Goal: Information Seeking & Learning: Learn about a topic

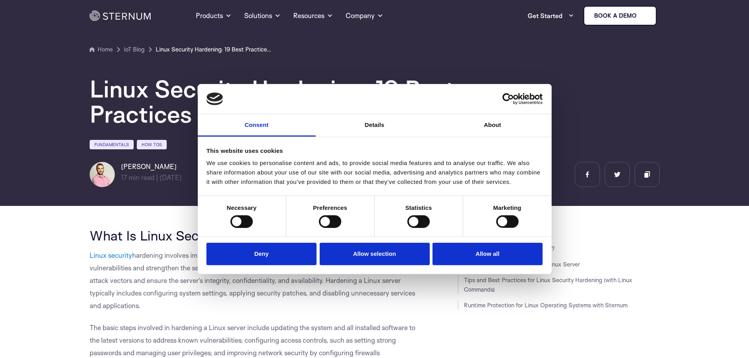
click at [483, 255] on button "Allow all" at bounding box center [488, 254] width 110 height 22
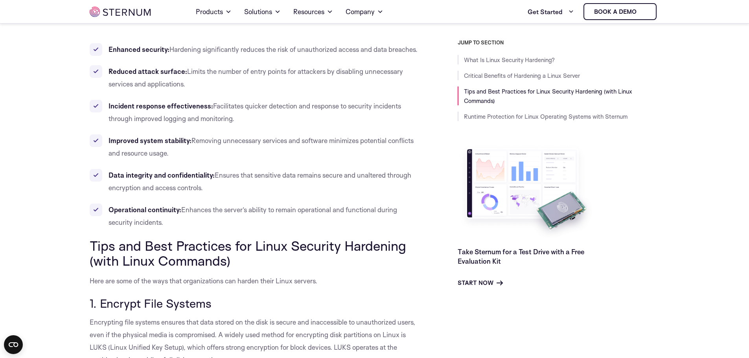
scroll to position [350, 0]
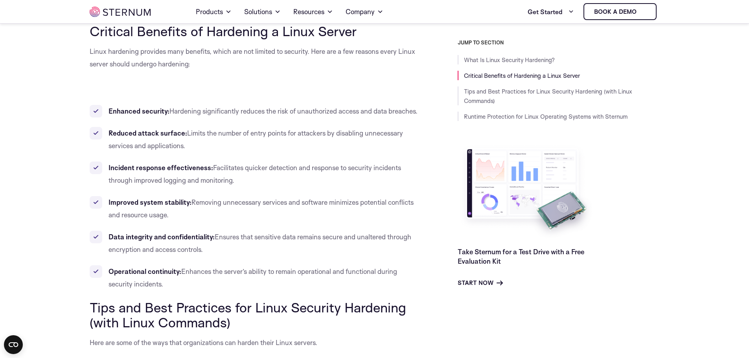
drag, startPoint x: 171, startPoint y: 286, endPoint x: 107, endPoint y: 115, distance: 182.7
click at [107, 115] on ul "Enhanced security: Hardening significantly reduces the risk of unauthorized acc…" at bounding box center [256, 198] width 333 height 186
copy ul "Enhanced security: Hardening significantly reduces the risk of unauthorized acc…"
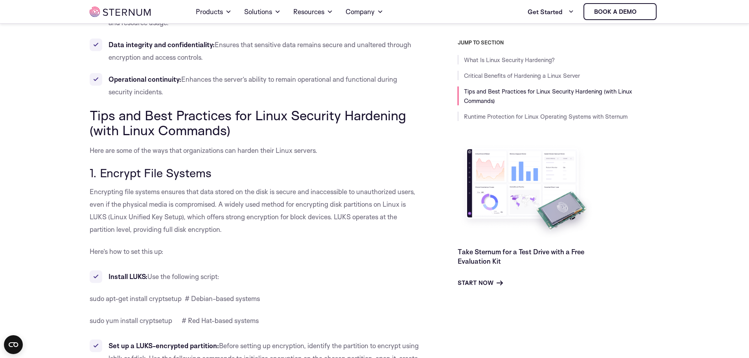
scroll to position [586, 0]
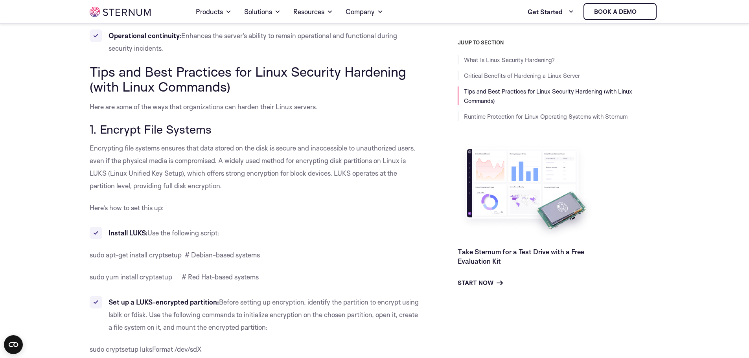
click at [224, 188] on p "Encrypting file systems ensures that data stored on the disk is secure and inac…" at bounding box center [256, 167] width 333 height 50
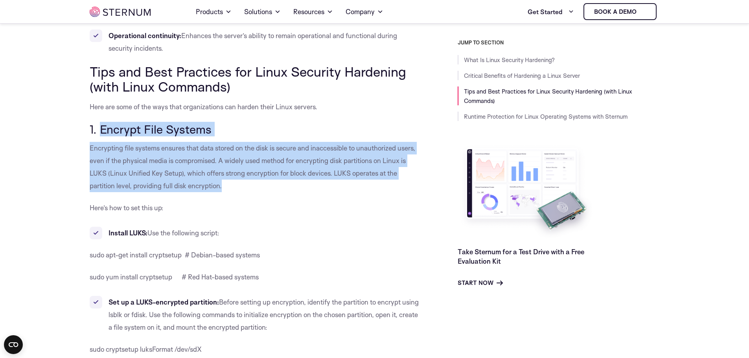
drag, startPoint x: 231, startPoint y: 188, endPoint x: 103, endPoint y: 124, distance: 143.2
copy div "Encrypt File Systems Encrypting file systems ensures that data stored on the di…"
click at [227, 183] on p "Encrypting file systems ensures that data stored on the disk is secure and inac…" at bounding box center [256, 167] width 333 height 50
drag, startPoint x: 229, startPoint y: 189, endPoint x: 102, endPoint y: 127, distance: 141.6
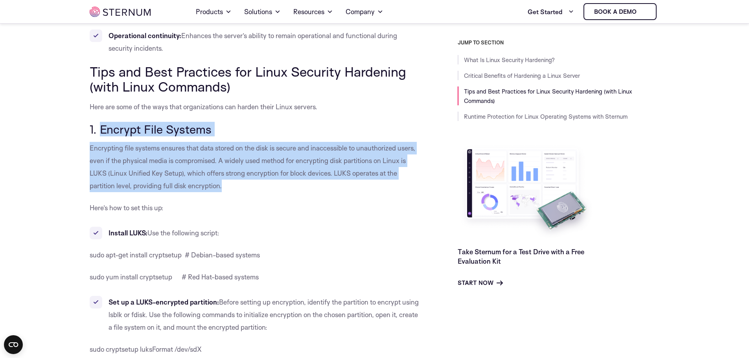
copy div "Encrypt File Systems Encrypting file systems ensures that data stored on the di…"
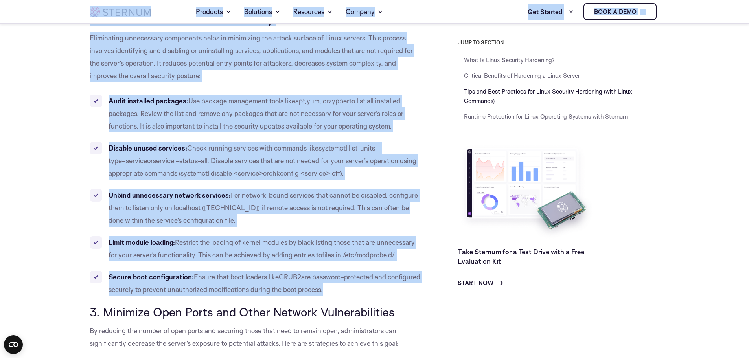
scroll to position [1119, 0]
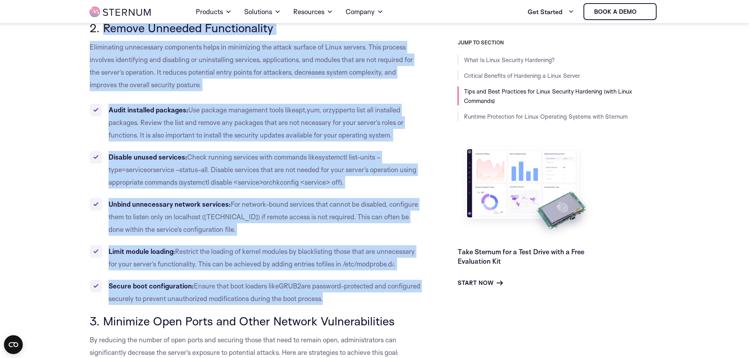
drag, startPoint x: 364, startPoint y: 281, endPoint x: 104, endPoint y: 29, distance: 361.9
copy div "Loremi Dolorsit Ametconsectet Adipiscinge seddoeiusmo temporinci utlab et dolor…"
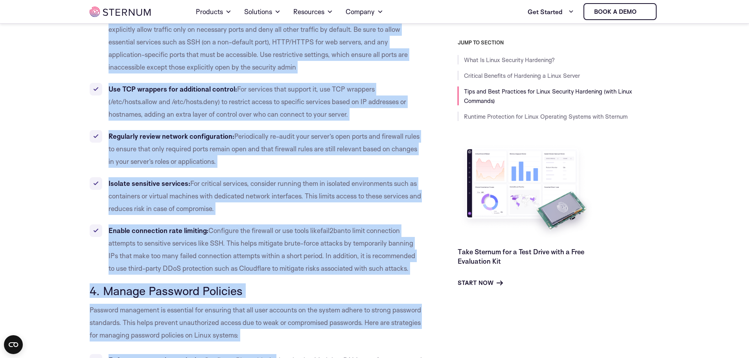
scroll to position [1591, 0]
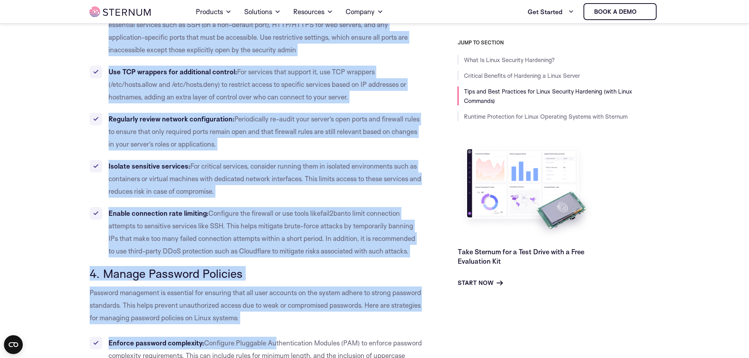
drag, startPoint x: 103, startPoint y: 87, endPoint x: 420, endPoint y: 252, distance: 357.7
copy div "Loremips Dolo Sitam con Adipi Elitsed Doeiusmodtempor In utlabore etd magnaa en…"
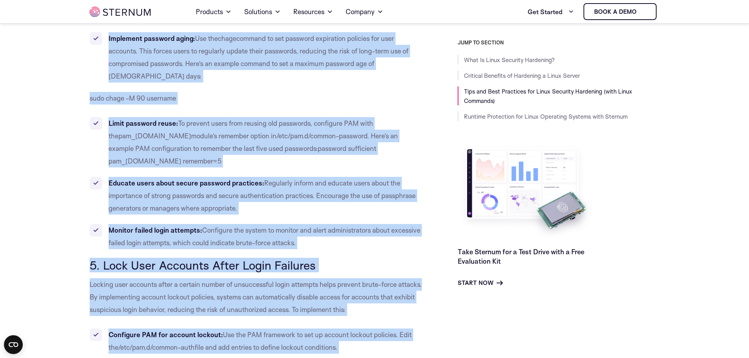
scroll to position [2107, 0]
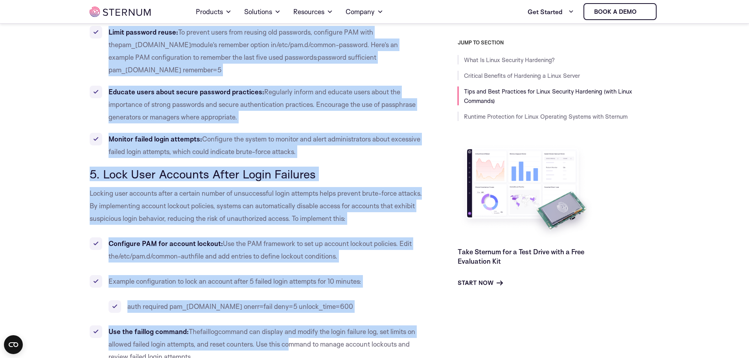
drag, startPoint x: 103, startPoint y: 75, endPoint x: 332, endPoint y: 129, distance: 235.0
copy div "Loremi Dolorsit Ametcons Adipisci elitseddoe te incididun utl etdolore magn ali…"
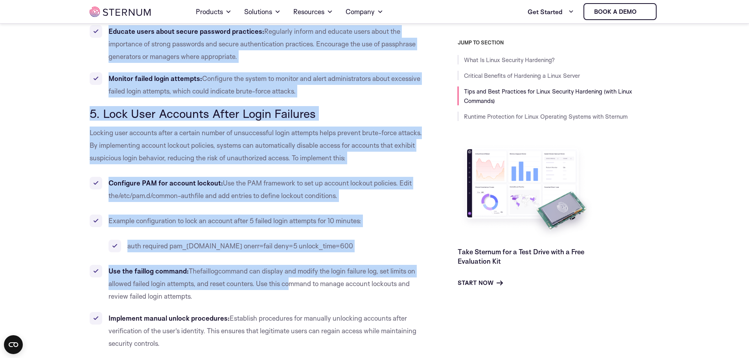
scroll to position [2186, 0]
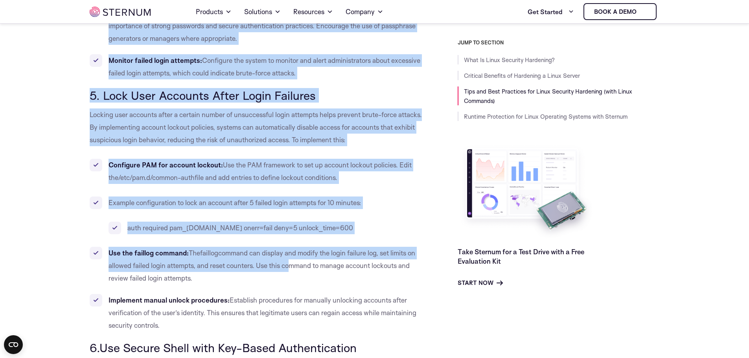
drag, startPoint x: 103, startPoint y: 70, endPoint x: 336, endPoint y: 299, distance: 326.5
copy div "Lore Ipsu Dolorsit Ametc Adipi Elitsedd Eiusmod temp incididu utlab e dolorem a…"
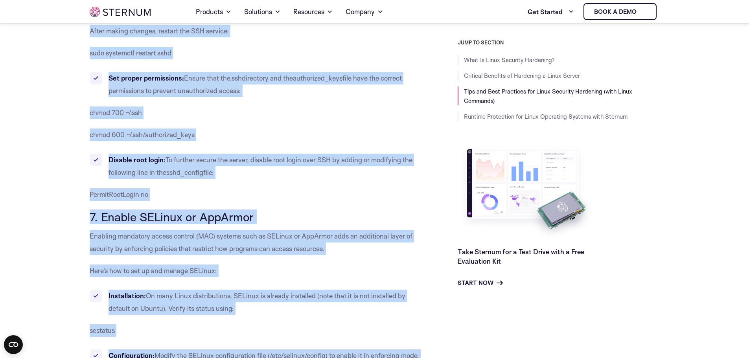
scroll to position [2872, 0]
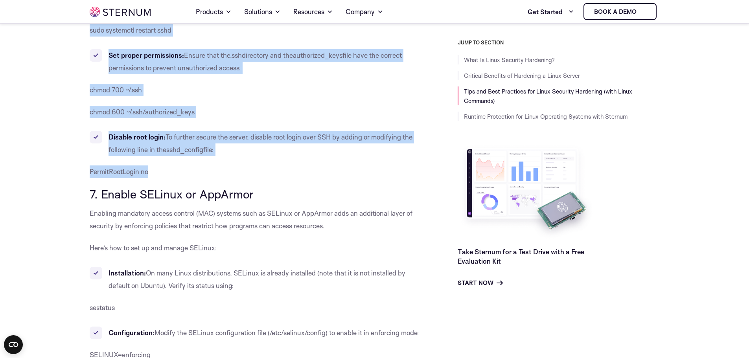
drag, startPoint x: 101, startPoint y: 88, endPoint x: 263, endPoint y: 144, distance: 172.0
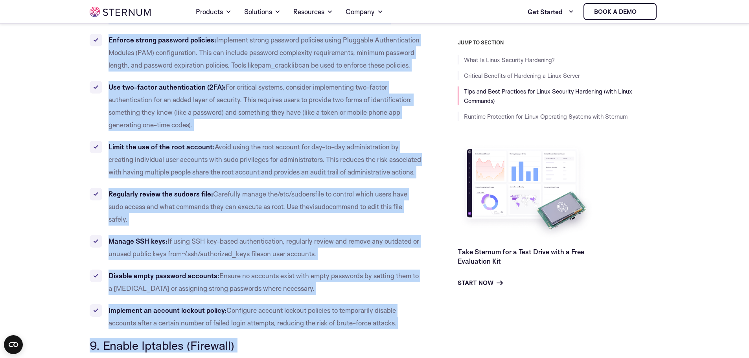
scroll to position [3702, 0]
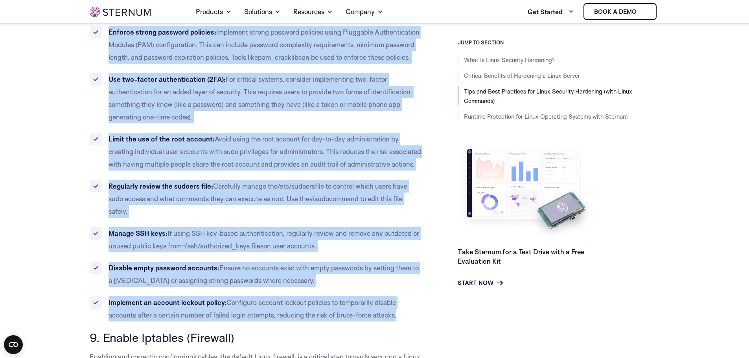
drag, startPoint x: 102, startPoint y: 100, endPoint x: 405, endPoint y: 304, distance: 364.7
copy div "Loremi Dolo Sitametc adi Elitseddoeiusm Temporin utla etdo magnaaliqu enima min…"
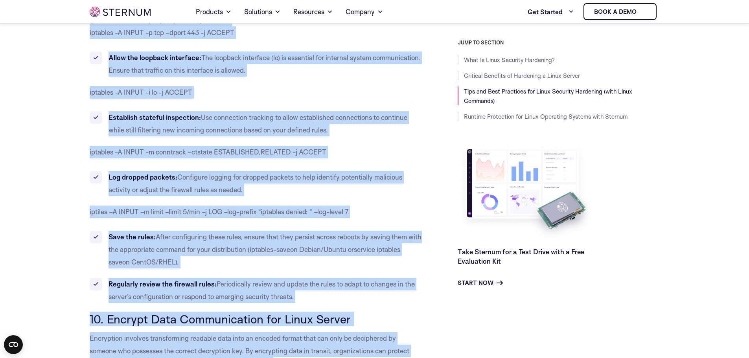
scroll to position [4250, 0]
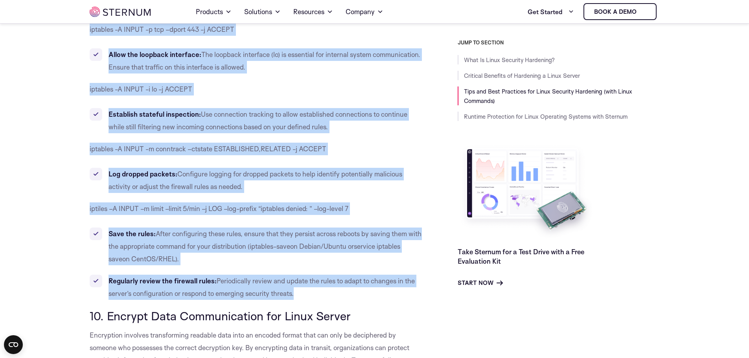
drag, startPoint x: 104, startPoint y: 90, endPoint x: 335, endPoint y: 280, distance: 299.5
copy div "Loremi Dolorsit (Ametcons) Adipisci eli seddoeius temporincid utlabore , etd ma…"
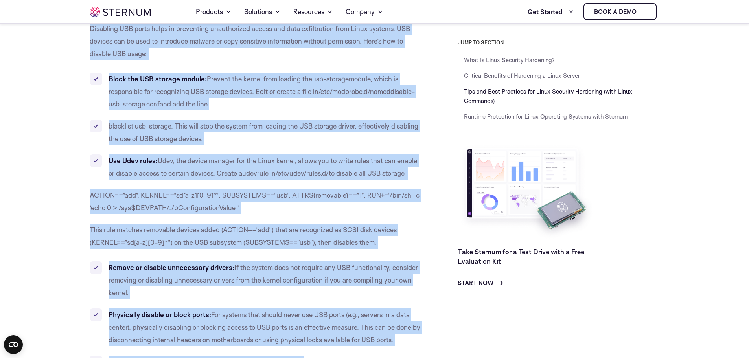
scroll to position [4817, 0]
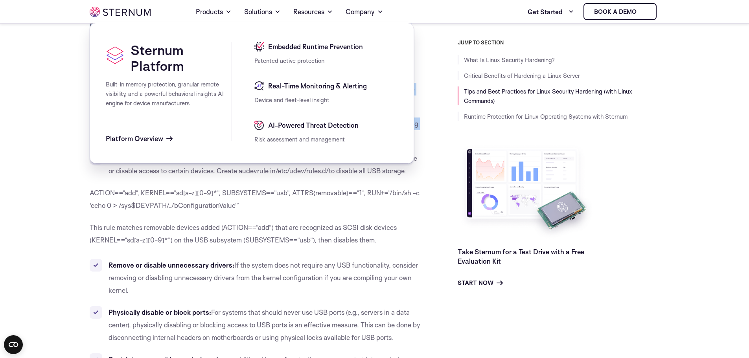
drag, startPoint x: 108, startPoint y: 106, endPoint x: 61, endPoint y: 138, distance: 56.3
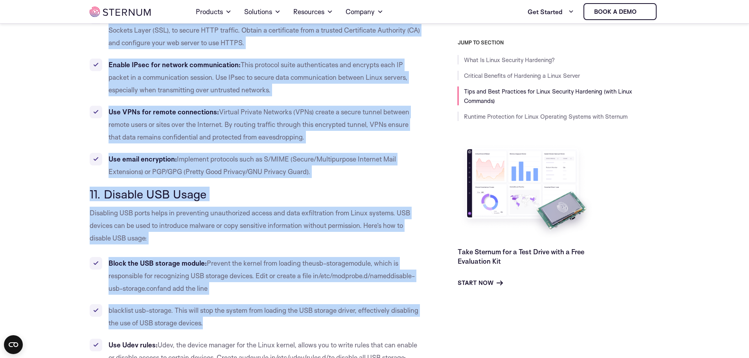
scroll to position [4621, 0]
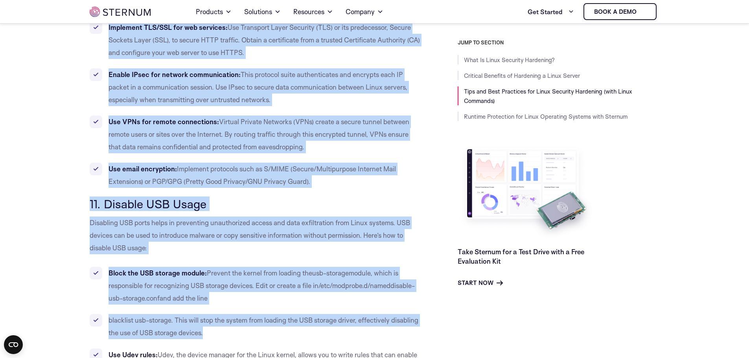
click at [314, 172] on li "Use email encryption: Implement protocols such as S/MIME (Secure/Multipurpose I…" at bounding box center [256, 175] width 333 height 25
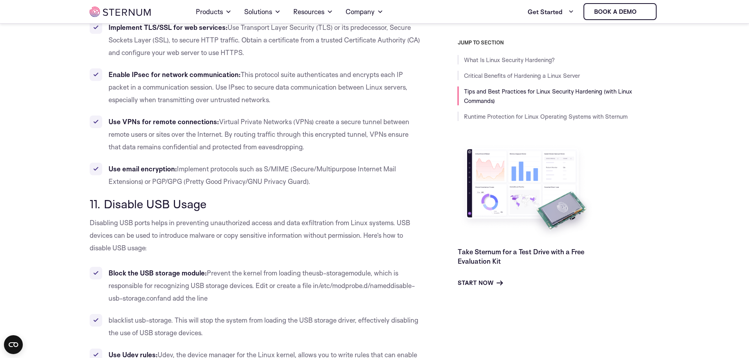
drag, startPoint x: 313, startPoint y: 169, endPoint x: 89, endPoint y: 40, distance: 258.9
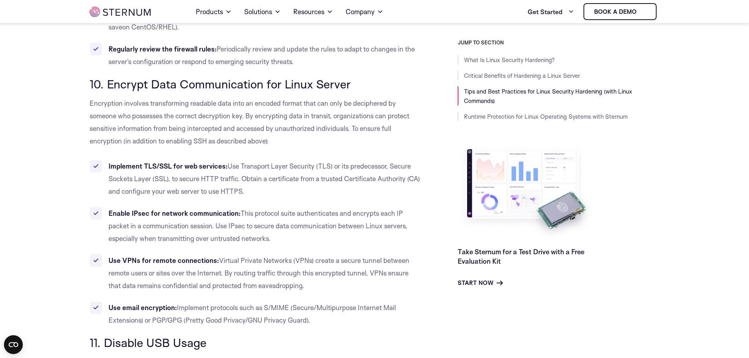
scroll to position [4463, 0]
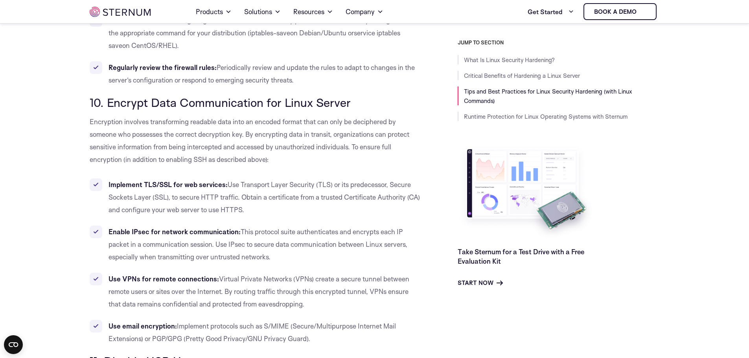
drag, startPoint x: 319, startPoint y: 326, endPoint x: 106, endPoint y: 92, distance: 316.1
copy div "Loremip Dolo Sitametconsec adi Elits Doeius Temporinci utlabore etdoloremagn al…"
click at [327, 201] on li "Implement TLS/SSL for web services: Use Transport Layer Security (TLS) or its p…" at bounding box center [256, 198] width 333 height 38
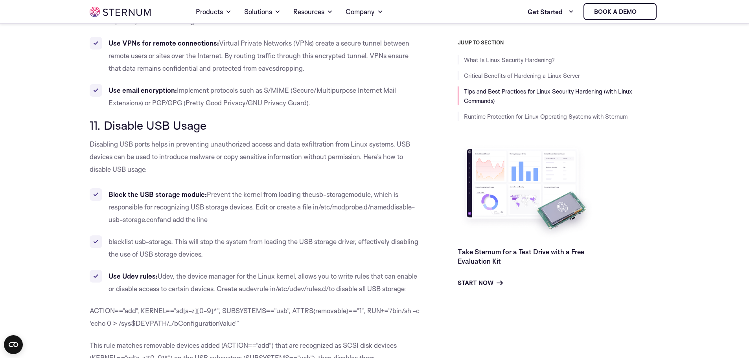
scroll to position [4739, 0]
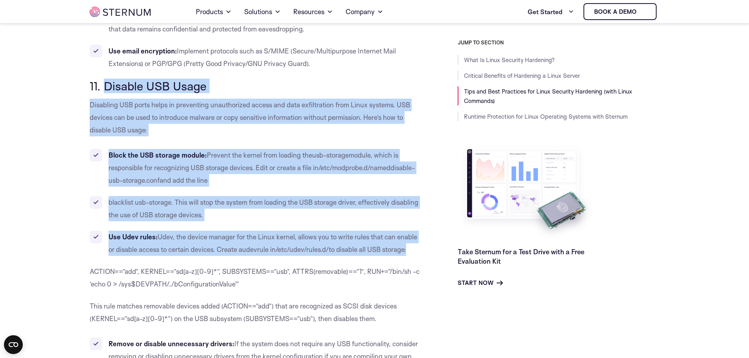
drag, startPoint x: 106, startPoint y: 72, endPoint x: 420, endPoint y: 232, distance: 352.7
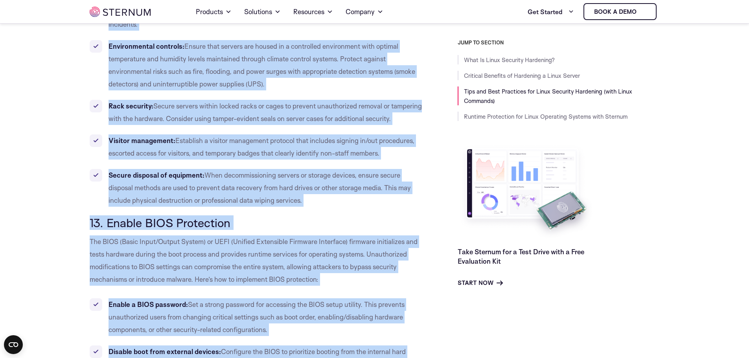
scroll to position [5410, 0]
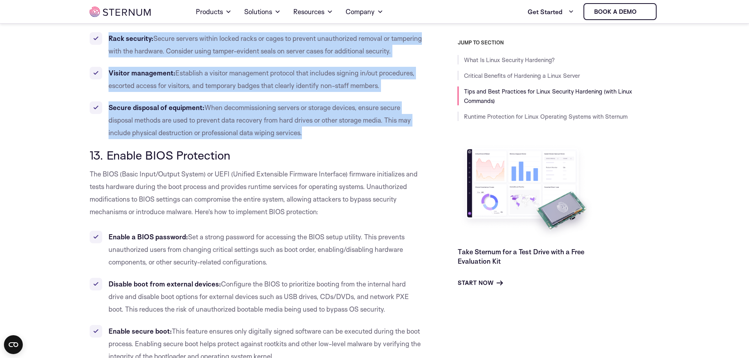
drag, startPoint x: 107, startPoint y: 42, endPoint x: 312, endPoint y: 127, distance: 222.1
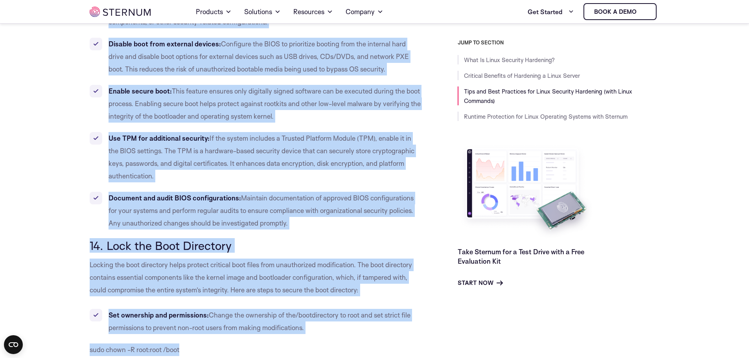
scroll to position [5678, 0]
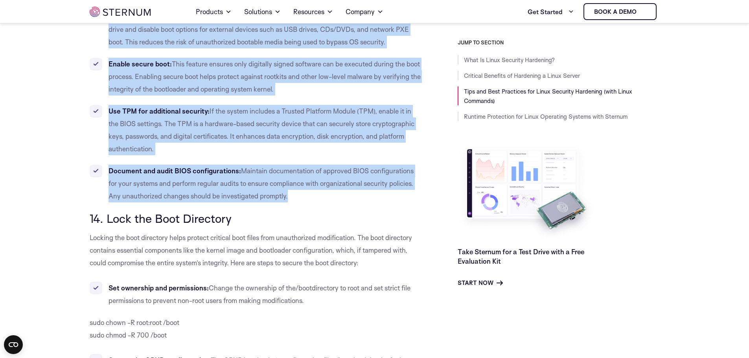
drag, startPoint x: 108, startPoint y: 114, endPoint x: 294, endPoint y: 197, distance: 203.0
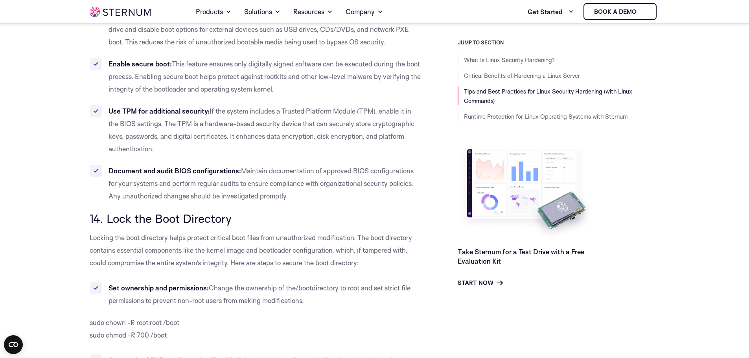
click at [291, 212] on h3 "14. Lock the Boot Directory" at bounding box center [256, 218] width 333 height 13
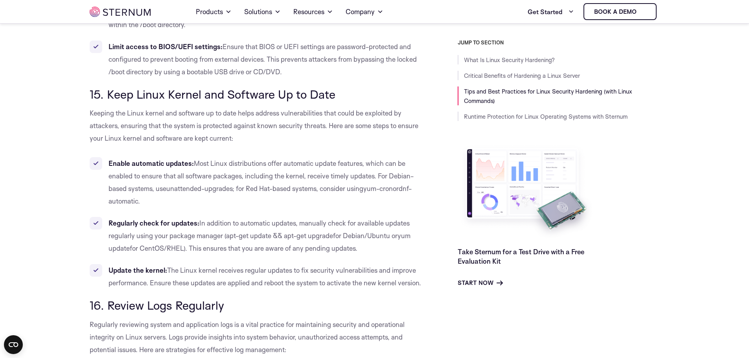
scroll to position [6110, 0]
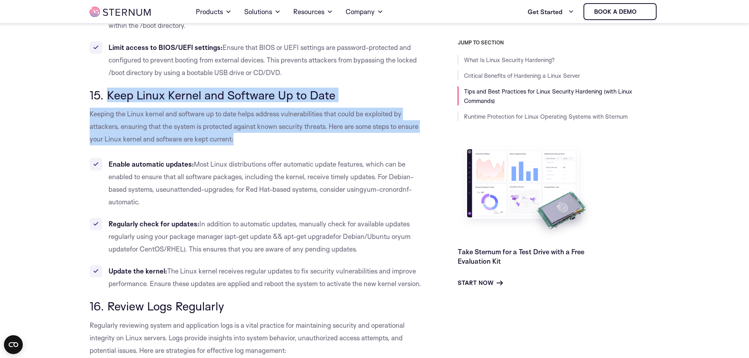
drag, startPoint x: 105, startPoint y: 93, endPoint x: 251, endPoint y: 135, distance: 151.4
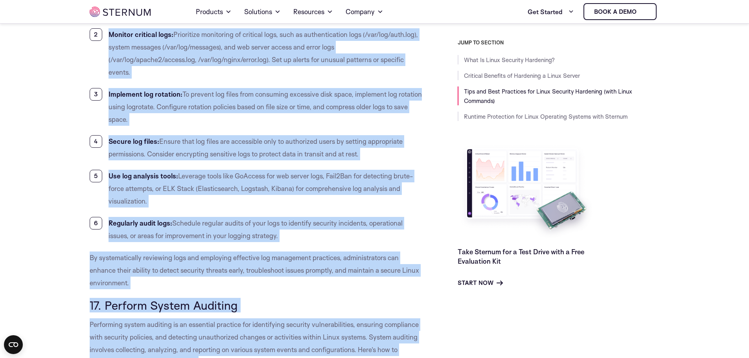
scroll to position [6617, 0]
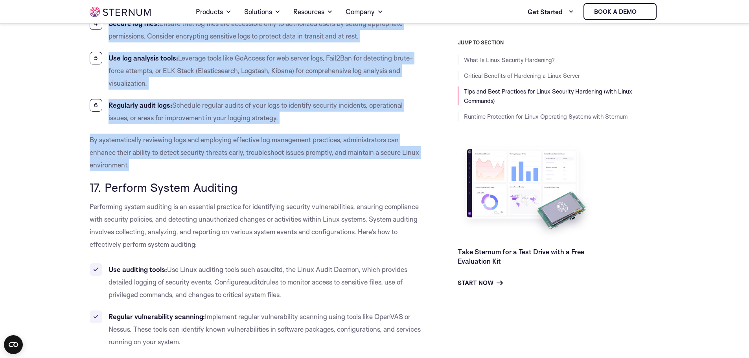
drag, startPoint x: 109, startPoint y: 163, endPoint x: 255, endPoint y: 180, distance: 147.3
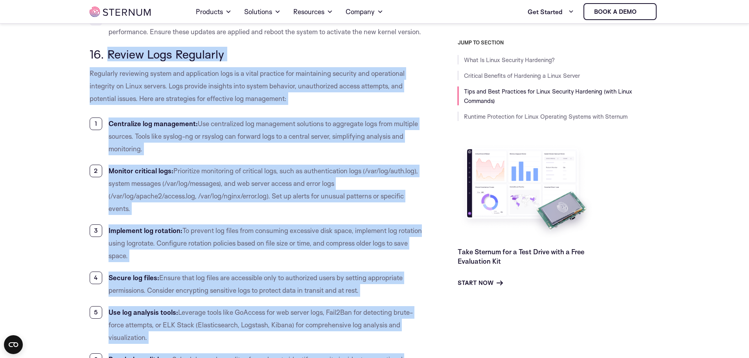
scroll to position [6342, 0]
